Goal: Information Seeking & Learning: Check status

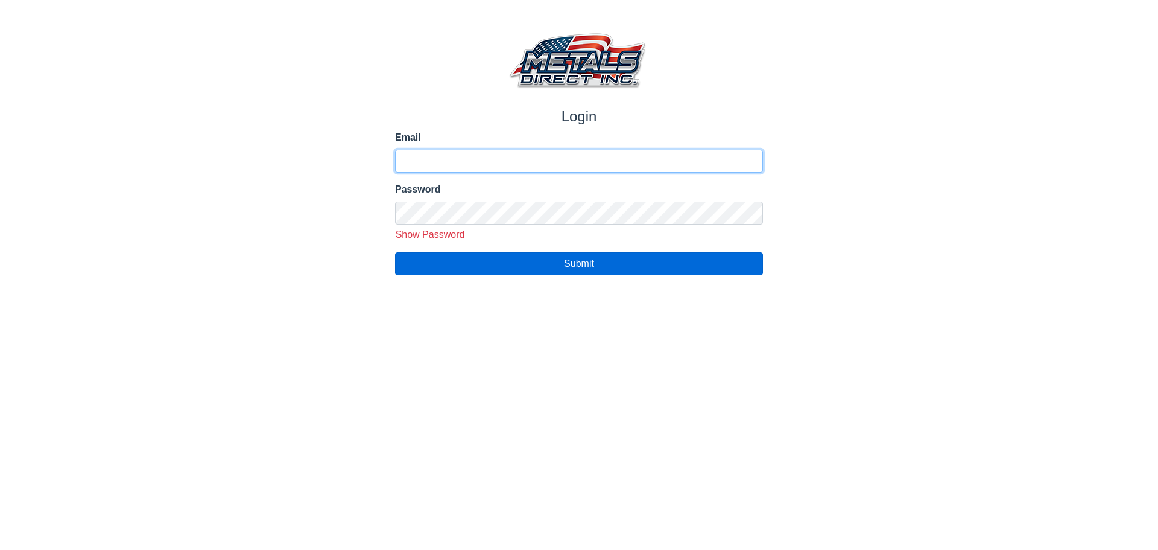
type input "**********"
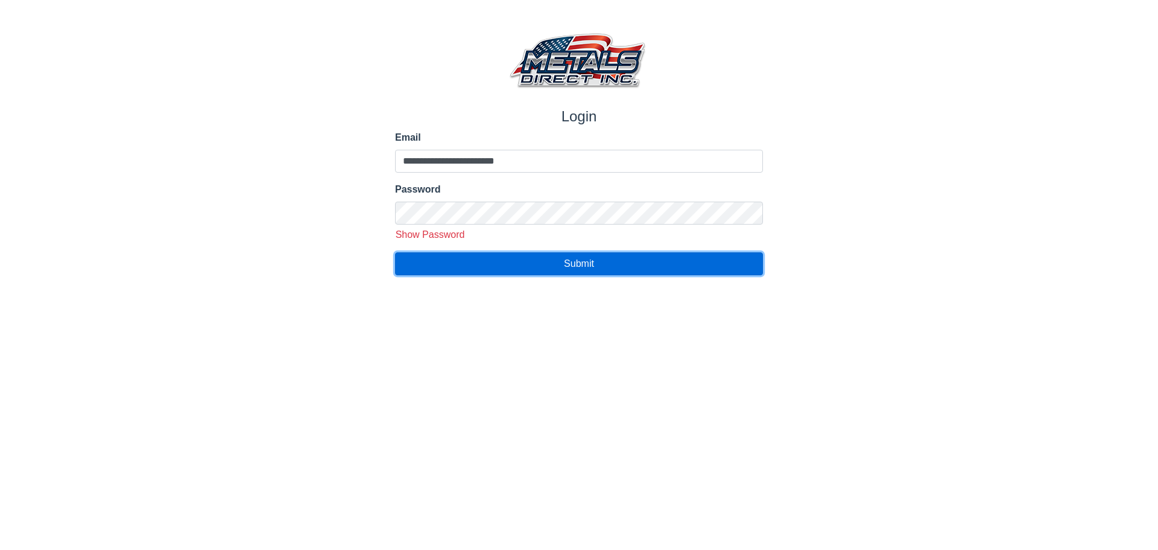
click at [573, 267] on span "Submit" at bounding box center [579, 263] width 30 height 10
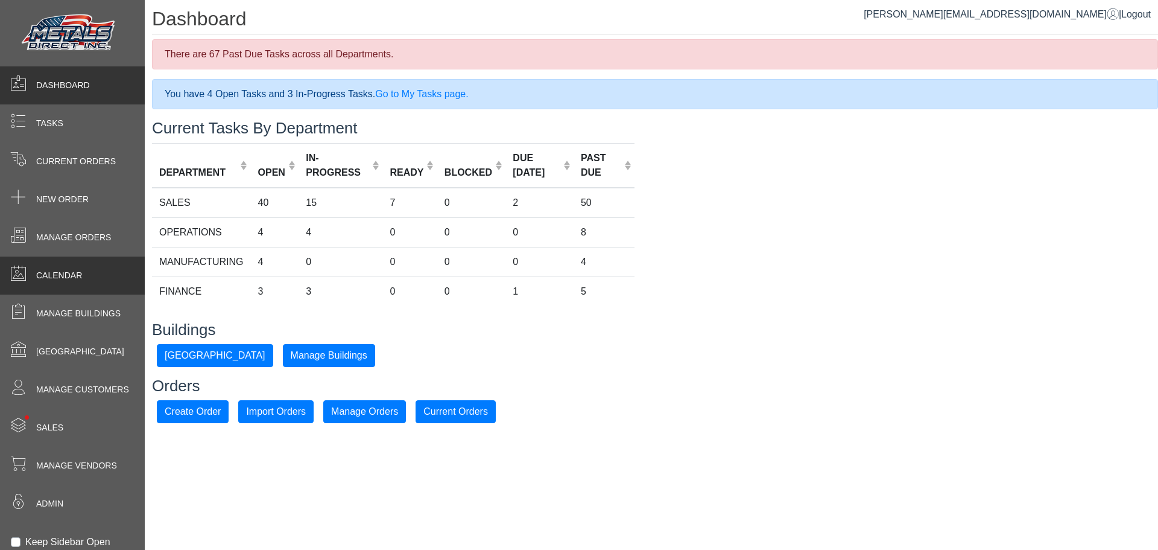
click at [63, 275] on span "Calendar" at bounding box center [59, 275] width 46 height 13
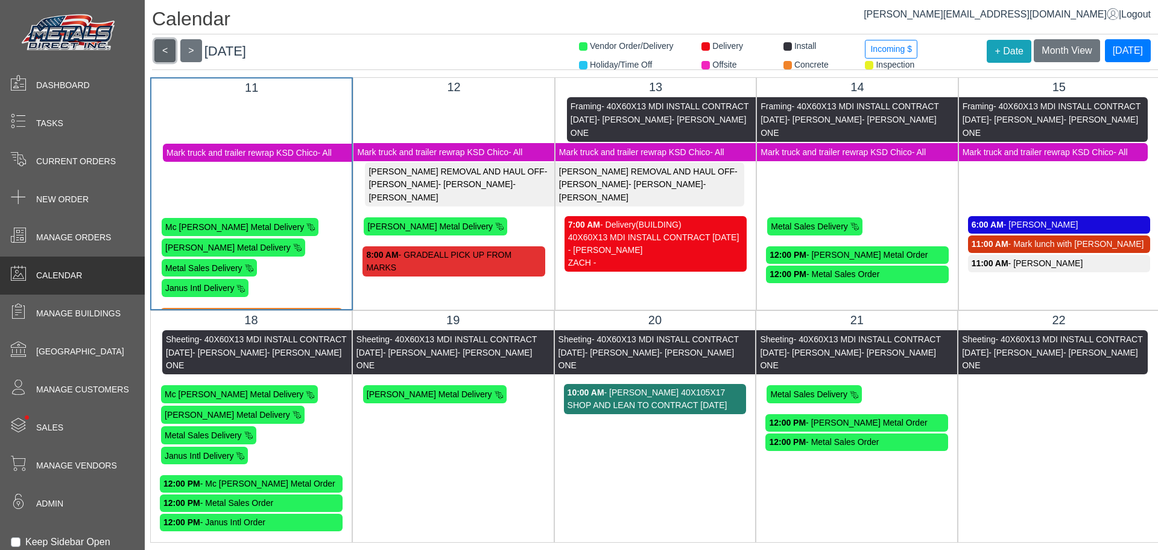
click at [165, 52] on button "<" at bounding box center [164, 50] width 21 height 23
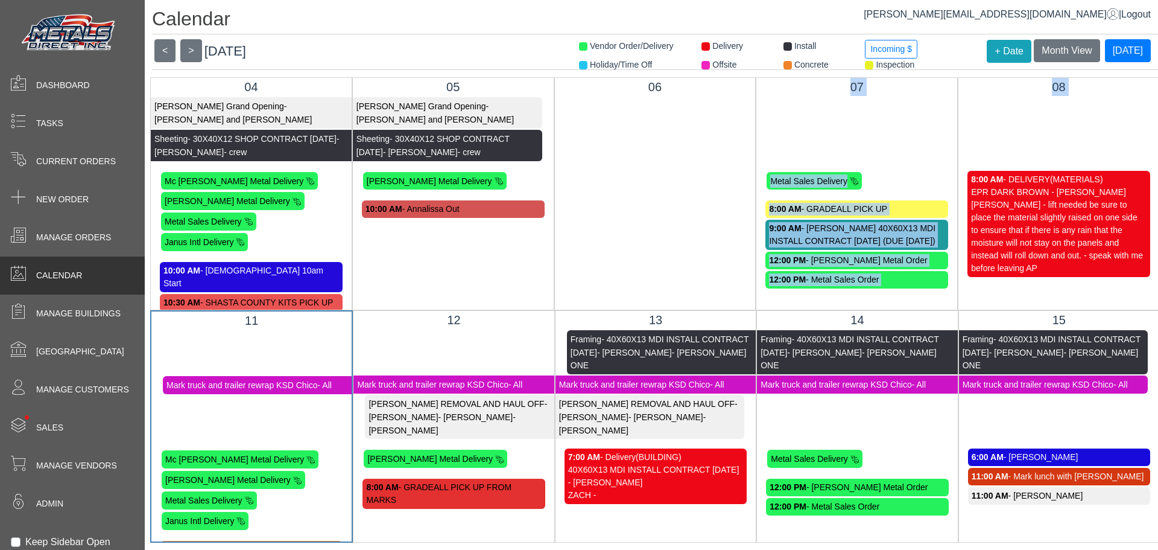
drag, startPoint x: 609, startPoint y: 118, endPoint x: 1074, endPoint y: 111, distance: 465.2
click at [1074, 111] on div "03 04 [PERSON_NAME] Grand Opening - Mark and [PERSON_NAME] - 30X40X12 SHOP CONT…" at bounding box center [655, 193] width 1010 height 233
click at [684, 156] on div "06 [PERSON_NAME] Grand Opening - Mark and [PERSON_NAME] - 30X40X12 SHOP CONTRAC…" at bounding box center [655, 193] width 202 height 233
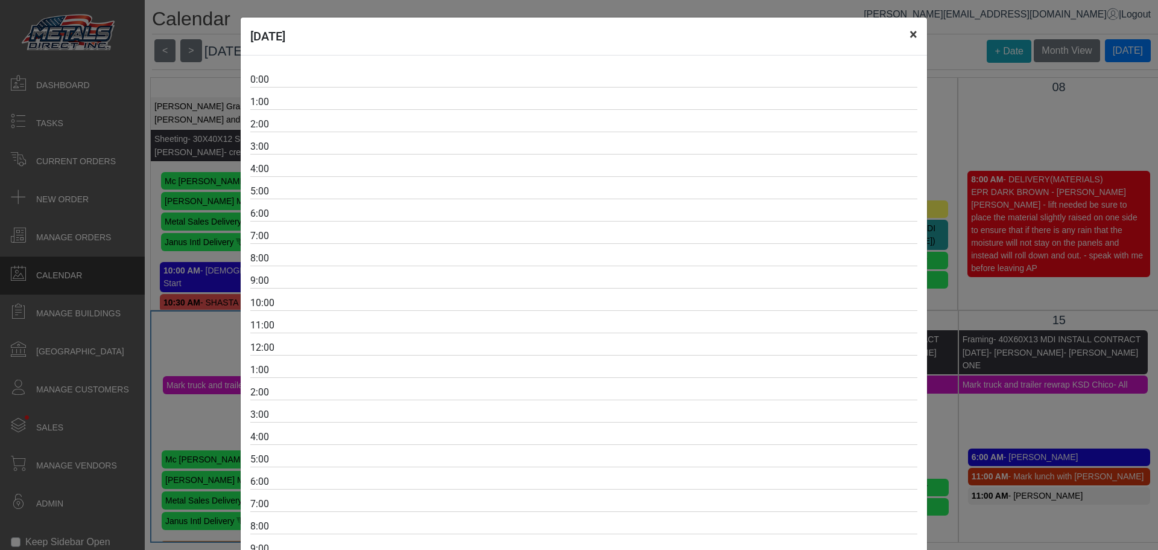
click at [907, 42] on button "×" at bounding box center [913, 34] width 27 height 34
